Goal: Task Accomplishment & Management: Manage account settings

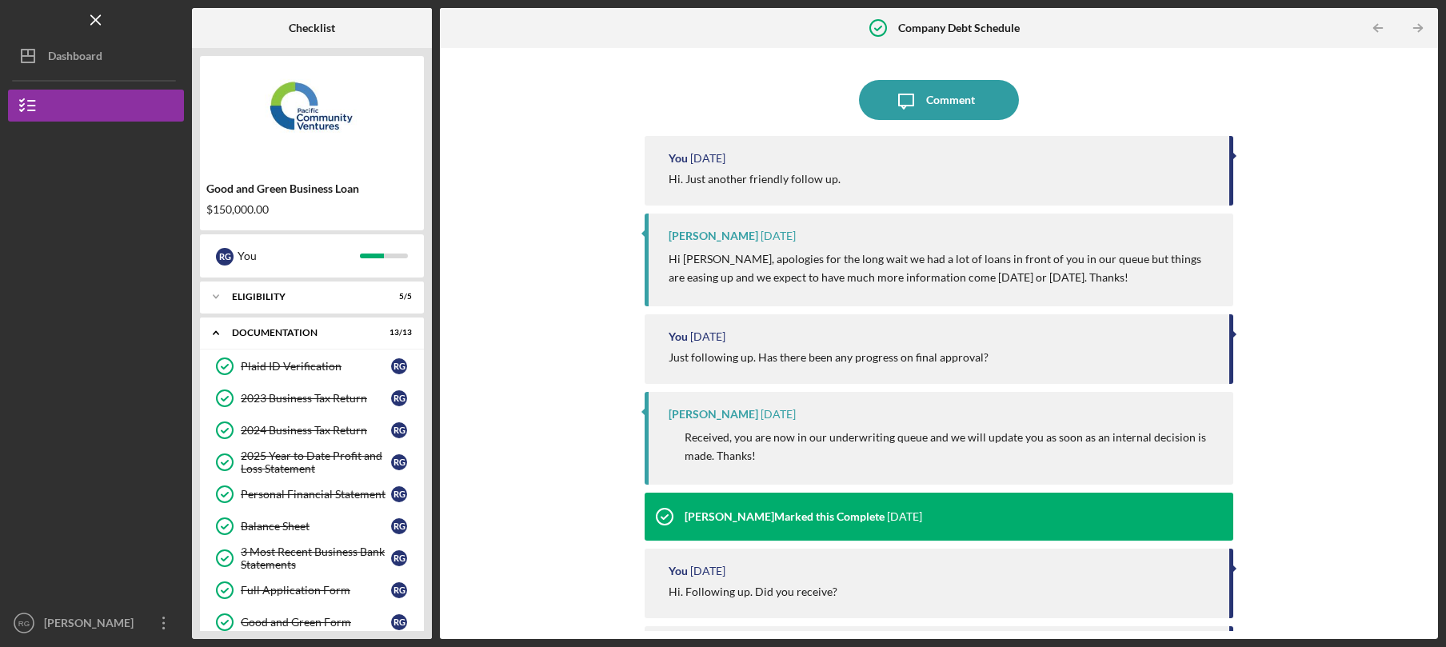
scroll to position [460, 0]
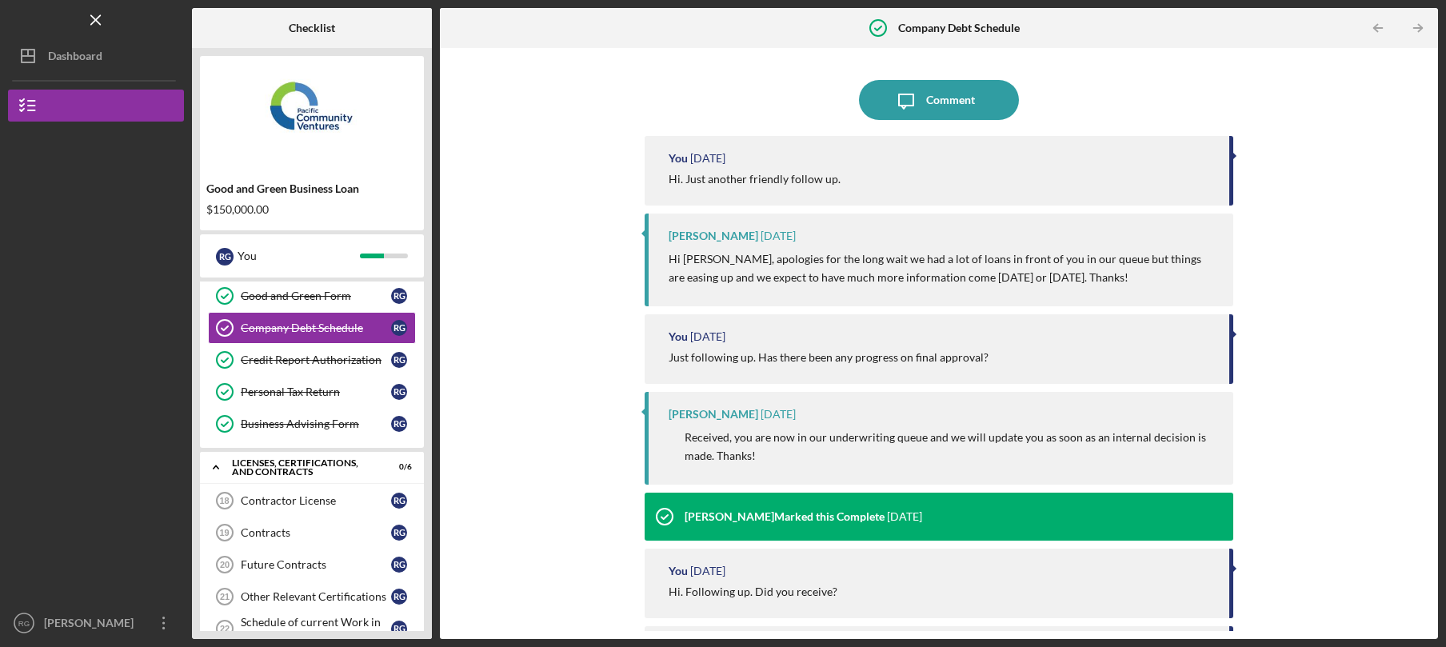
scroll to position [460, 0]
